Goal: Task Accomplishment & Management: Complete application form

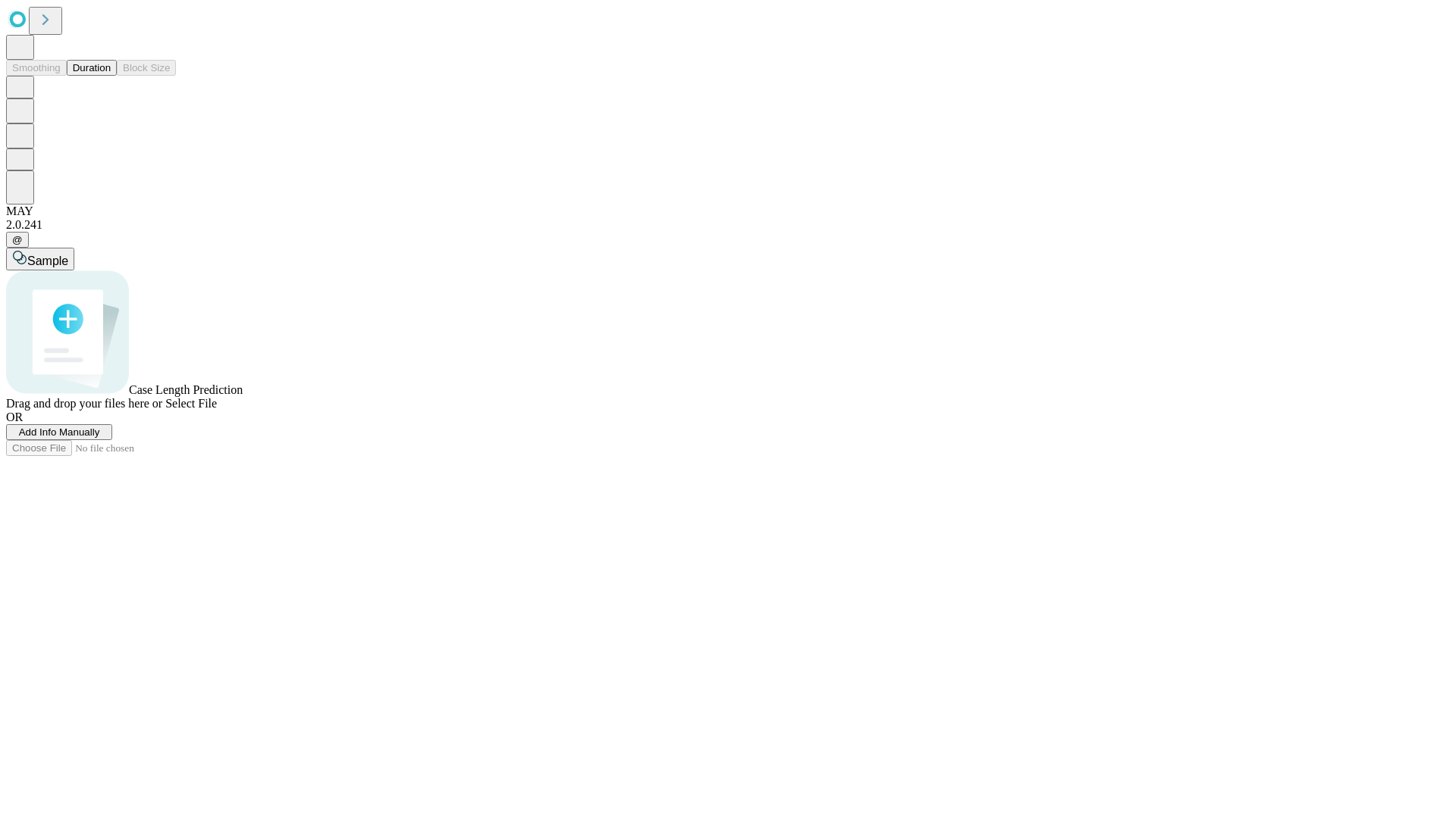
click at [100, 438] on span "Add Info Manually" at bounding box center [59, 432] width 81 height 11
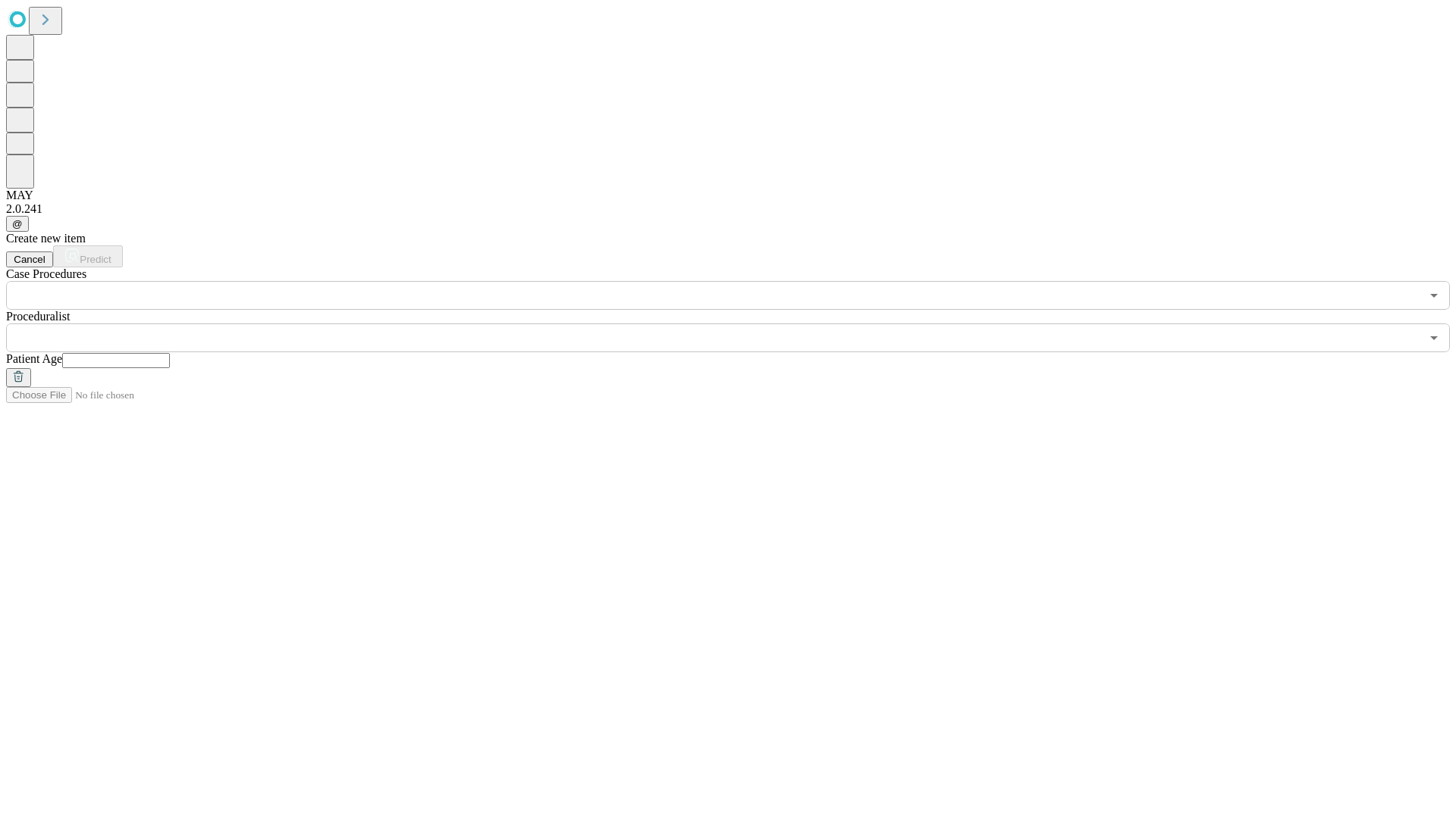
click at [170, 353] on input "text" at bounding box center [116, 361] width 108 height 15
type input "**"
click at [738, 323] on input "text" at bounding box center [713, 338] width 1414 height 29
